Goal: Task Accomplishment & Management: Complete application form

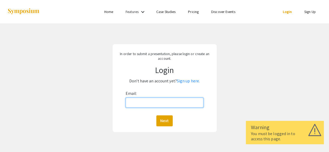
click at [164, 101] on input "Email:" at bounding box center [165, 103] width 78 height 10
type input "[EMAIL_ADDRESS][DOMAIN_NAME]"
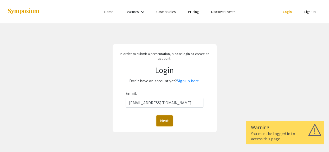
click at [166, 120] on button "Next" at bounding box center [164, 121] width 16 height 11
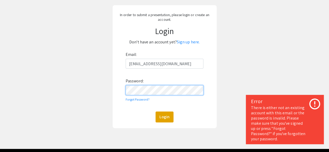
scroll to position [40, 0]
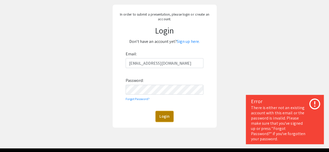
click at [160, 118] on button "Login" at bounding box center [165, 116] width 18 height 11
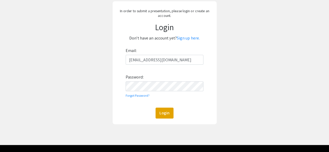
scroll to position [54, 0]
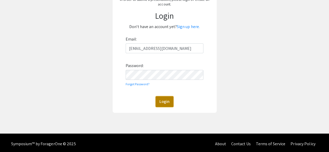
click at [166, 104] on button "Login" at bounding box center [165, 101] width 18 height 11
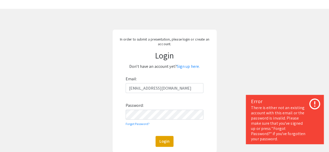
scroll to position [14, 0]
click at [191, 66] on link "Sign up here." at bounding box center [188, 66] width 23 height 5
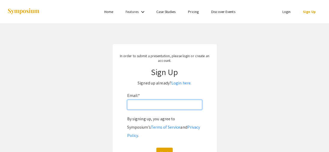
click at [162, 106] on input "Email: *" at bounding box center [164, 105] width 75 height 10
type input "[EMAIL_ADDRESS][DOMAIN_NAME]"
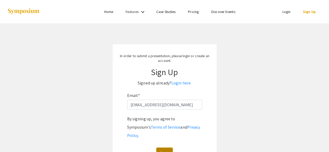
click at [161, 148] on button "Next" at bounding box center [164, 153] width 16 height 11
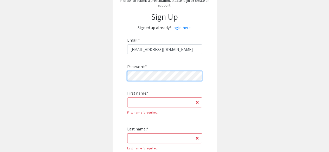
scroll to position [56, 0]
click at [152, 104] on input "First name: *" at bounding box center [164, 102] width 75 height 10
type input "[PERSON_NAME]"
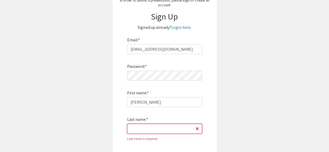
click at [160, 128] on input "Last name: *" at bounding box center [164, 129] width 75 height 10
type input "Pal"
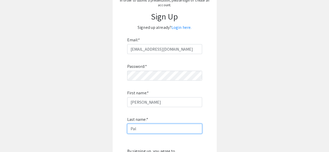
scroll to position [135, 0]
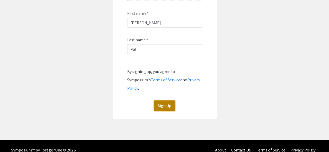
click at [167, 101] on button "Sign Up" at bounding box center [165, 106] width 22 height 11
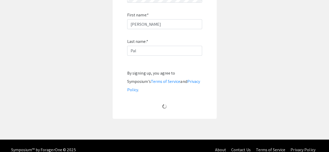
scroll to position [43, 0]
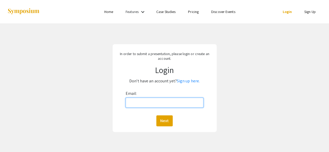
click at [146, 104] on input "Email:" at bounding box center [165, 103] width 78 height 10
type input "[EMAIL_ADDRESS][DOMAIN_NAME]"
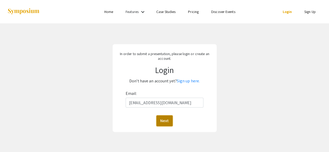
click at [169, 123] on button "Next" at bounding box center [164, 121] width 16 height 11
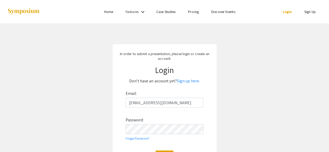
scroll to position [57, 0]
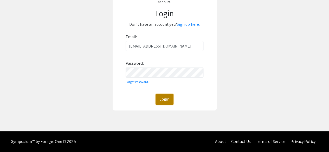
click at [169, 99] on button "Login" at bounding box center [165, 99] width 18 height 11
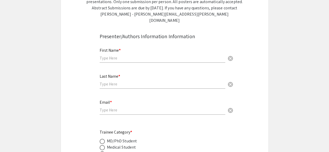
scroll to position [100, 0]
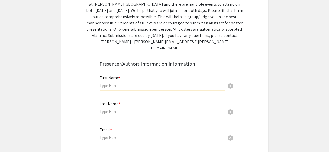
click at [137, 83] on input "text" at bounding box center [163, 85] width 126 height 5
type input "[PERSON_NAME]"
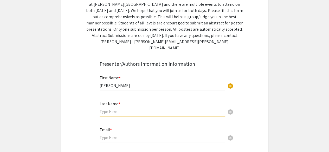
click at [115, 109] on input "text" at bounding box center [163, 111] width 126 height 5
type input "Pal"
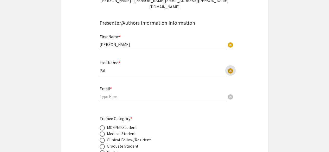
click at [112, 94] on input "email" at bounding box center [163, 96] width 126 height 5
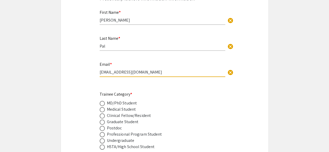
scroll to position [172, 0]
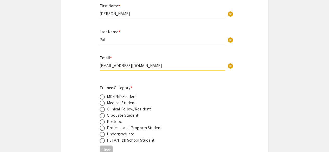
type input "[EMAIL_ADDRESS][DOMAIN_NAME]"
click at [102, 113] on span at bounding box center [102, 115] width 5 height 5
click at [102, 113] on input "radio" at bounding box center [102, 115] width 5 height 5
radio input "true"
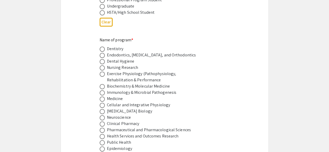
scroll to position [308, 0]
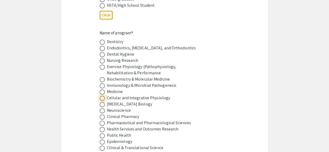
click at [102, 98] on span at bounding box center [102, 98] width 0 height 0
click at [102, 96] on input "radio" at bounding box center [102, 98] width 5 height 5
radio input "true"
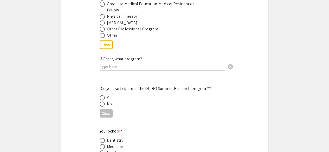
scroll to position [471, 0]
click at [103, 101] on span at bounding box center [102, 103] width 5 height 5
click at [103, 101] on input "radio" at bounding box center [102, 103] width 5 height 5
radio input "true"
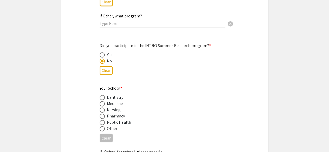
scroll to position [516, 0]
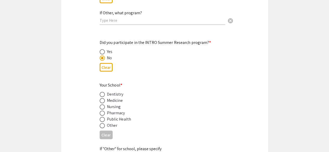
drag, startPoint x: 102, startPoint y: 92, endPoint x: 104, endPoint y: 94, distance: 3.0
click at [104, 98] on mat-radio-button at bounding box center [103, 101] width 7 height 6
click at [104, 98] on span at bounding box center [102, 100] width 5 height 5
click at [104, 98] on input "radio" at bounding box center [102, 100] width 5 height 5
radio input "true"
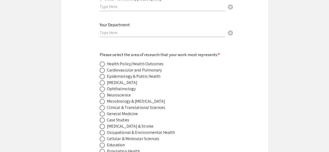
scroll to position [670, 0]
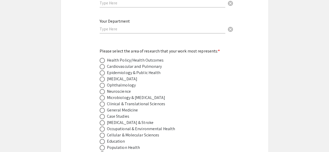
click at [100, 64] on span at bounding box center [102, 66] width 5 height 5
click at [100, 64] on input "radio" at bounding box center [102, 66] width 5 height 5
radio input "true"
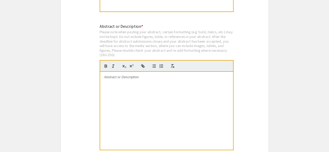
scroll to position [1025, 0]
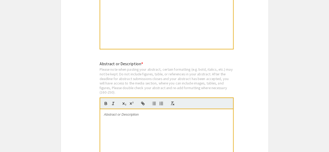
click at [105, 112] on div at bounding box center [166, 148] width 133 height 78
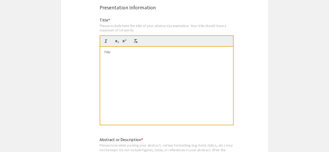
scroll to position [941, 0]
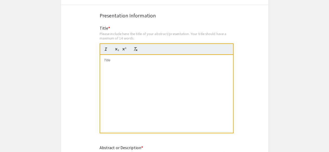
click at [108, 57] on div at bounding box center [166, 94] width 133 height 78
click at [110, 57] on div at bounding box center [166, 94] width 133 height 78
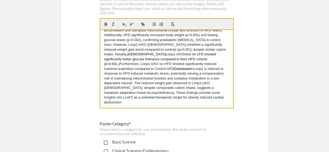
scroll to position [1160, 0]
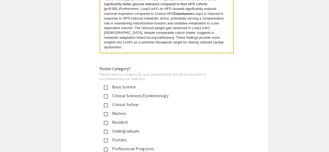
click at [104, 86] on mat-pseudo-checkbox at bounding box center [106, 88] width 4 height 4
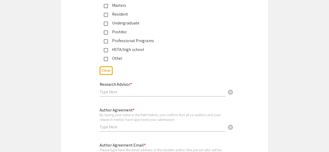
scroll to position [1282, 0]
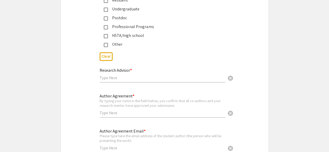
click at [132, 75] on input "text" at bounding box center [163, 77] width 126 height 5
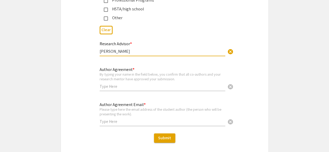
scroll to position [1309, 0]
type input "Venkatesh Sundararajan"
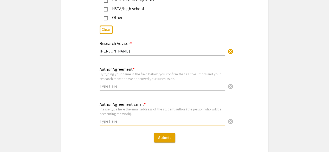
click at [126, 119] on input "text" at bounding box center [163, 121] width 126 height 5
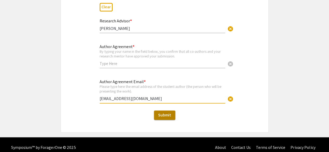
type input "[EMAIL_ADDRESS][DOMAIN_NAME]"
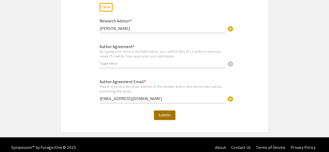
click at [166, 112] on span "Submit" at bounding box center [164, 114] width 13 height 5
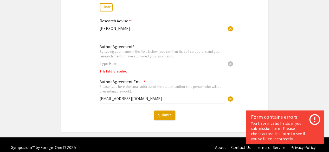
click at [119, 61] on input "text" at bounding box center [163, 63] width 126 height 5
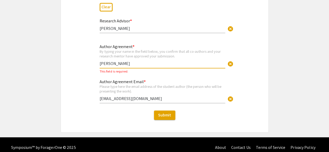
click at [117, 61] on input "Subhankh Pal" at bounding box center [163, 63] width 126 height 5
click at [117, 61] on input "Subhankhi Pal" at bounding box center [163, 63] width 126 height 5
type input "Subhankhi Pal"
click at [164, 112] on span "Submit" at bounding box center [164, 114] width 13 height 5
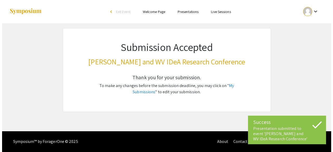
scroll to position [0, 0]
